Goal: Find specific page/section: Find specific page/section

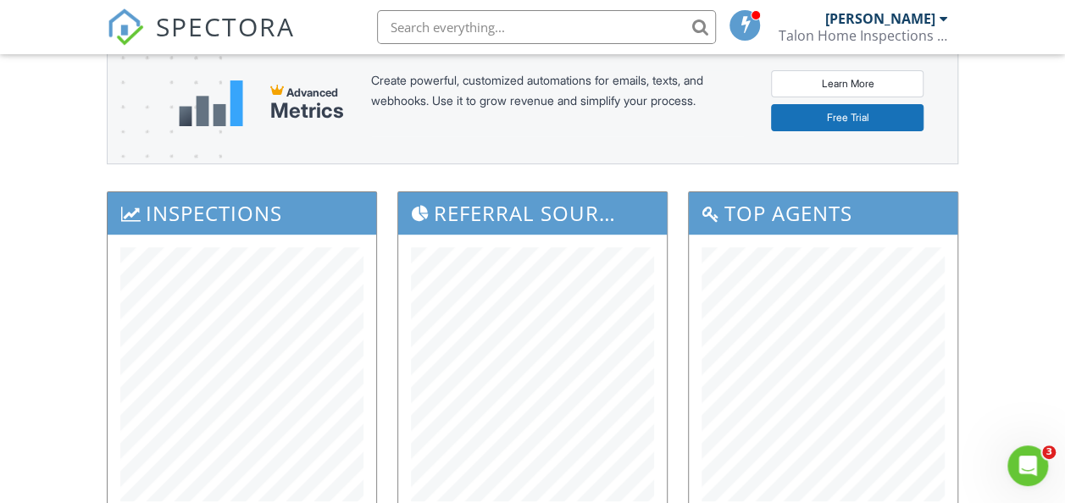
scroll to position [46, 0]
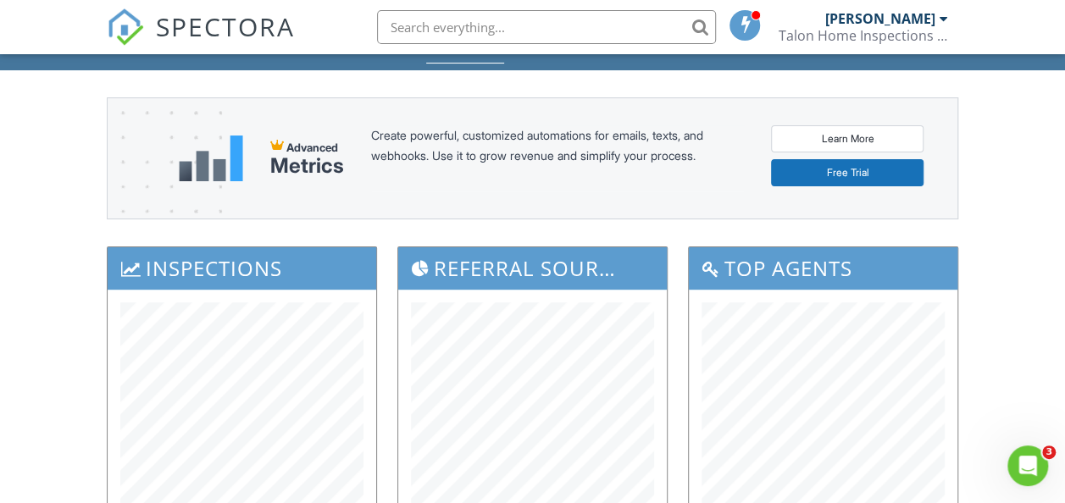
click at [435, 30] on input "text" at bounding box center [546, 27] width 339 height 34
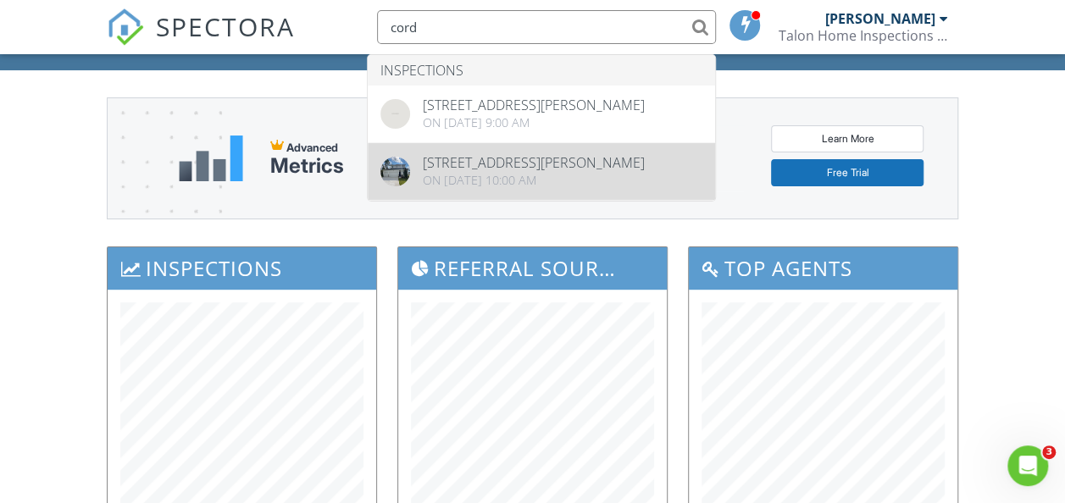
type input "cord"
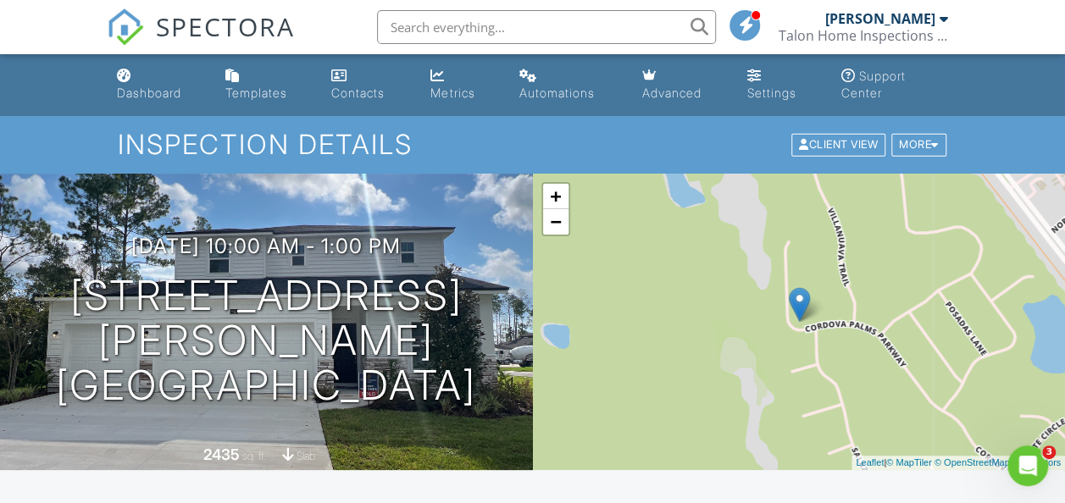
scroll to position [206, 0]
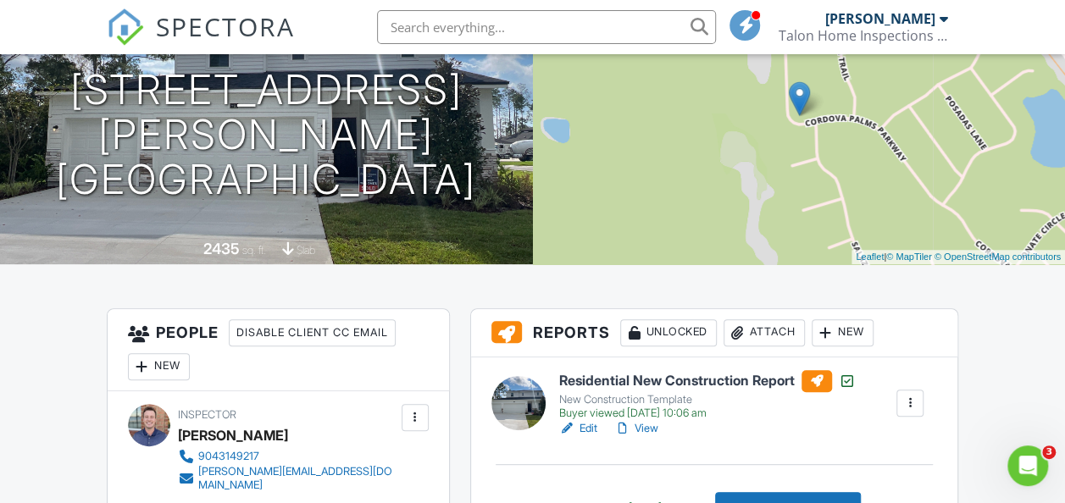
click at [653, 427] on link "View" at bounding box center [636, 428] width 44 height 17
